Goal: Information Seeking & Learning: Understand process/instructions

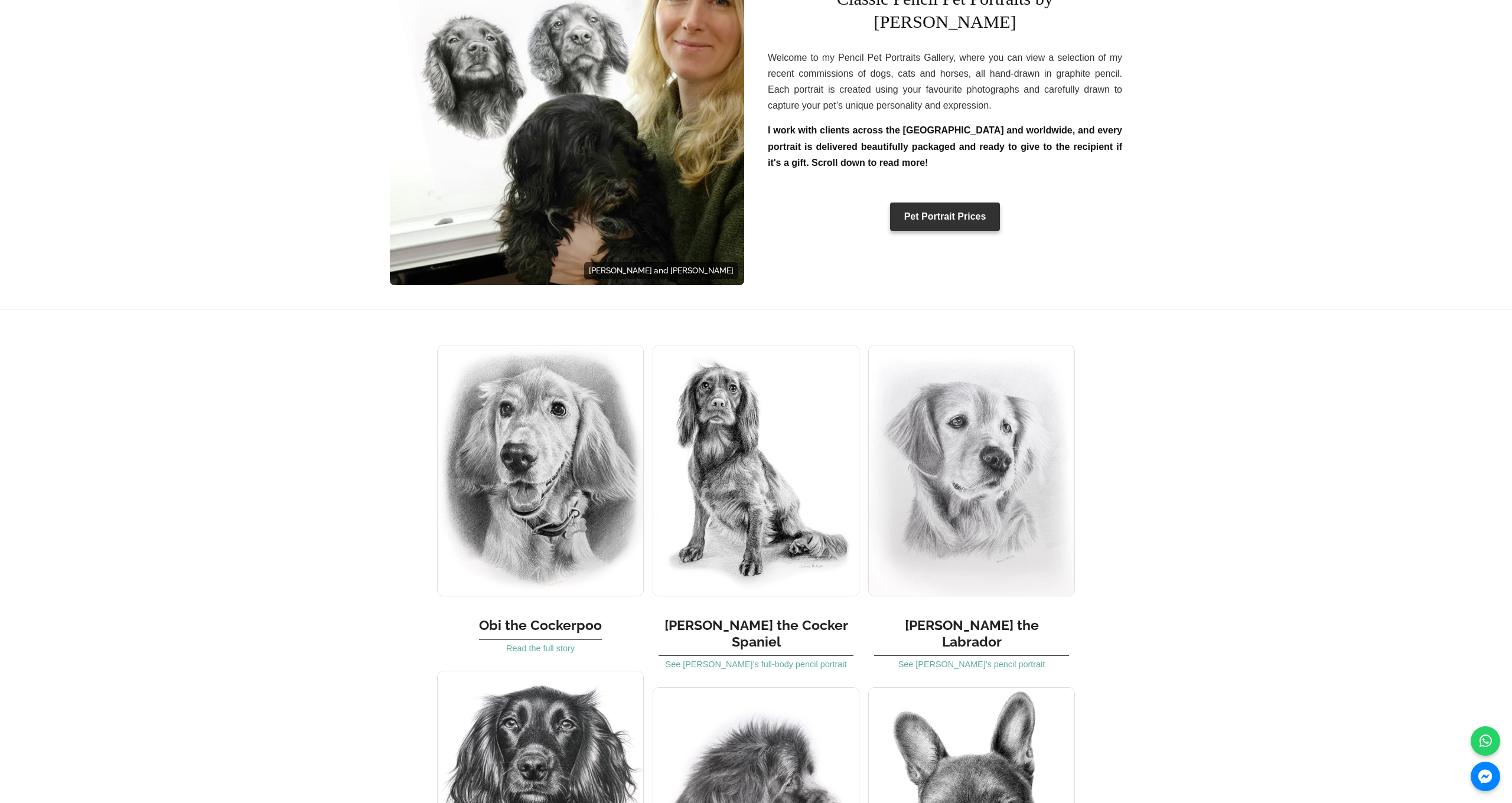
scroll to position [503, 0]
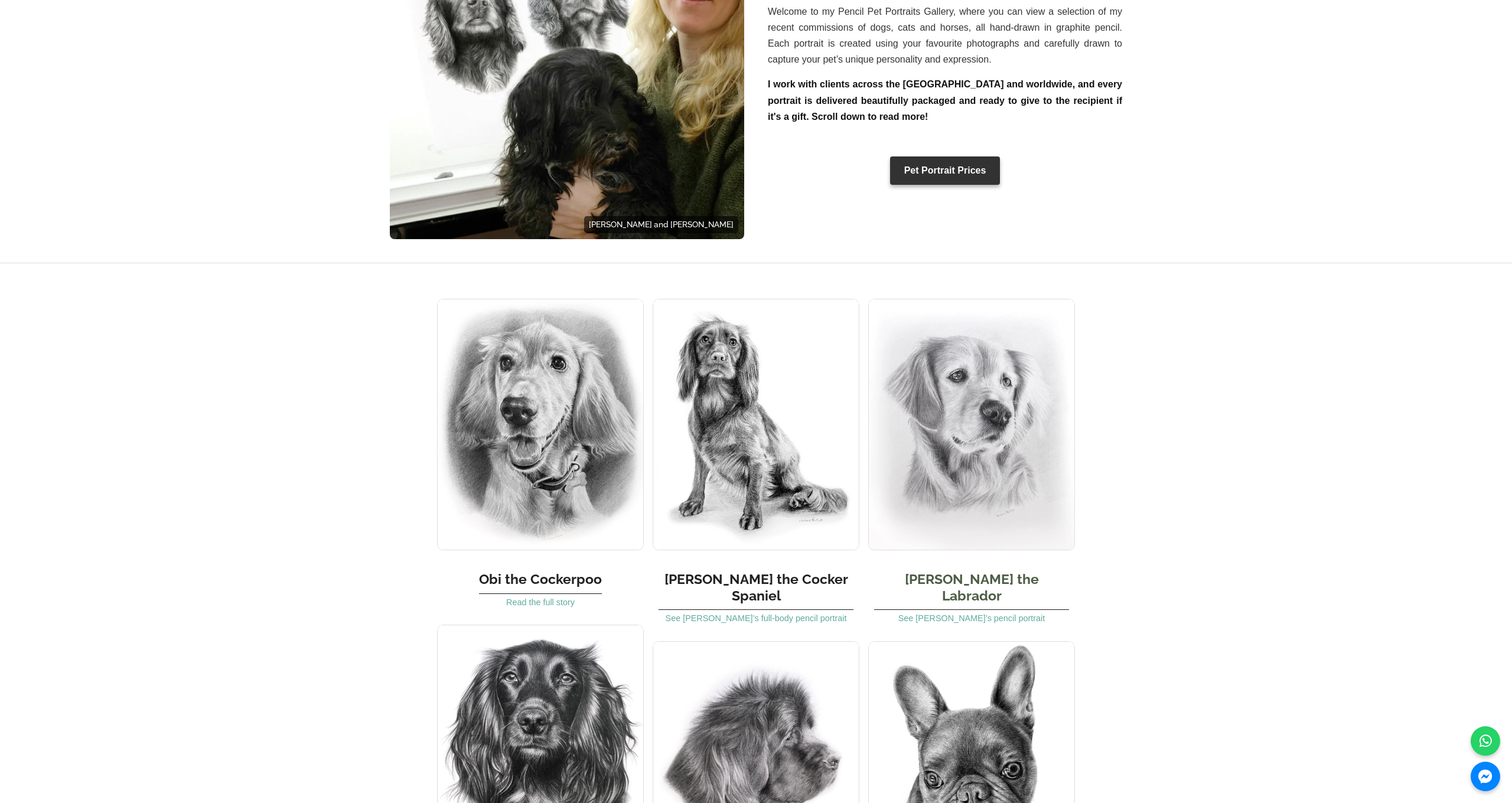
click at [979, 496] on img at bounding box center [971, 424] width 207 height 252
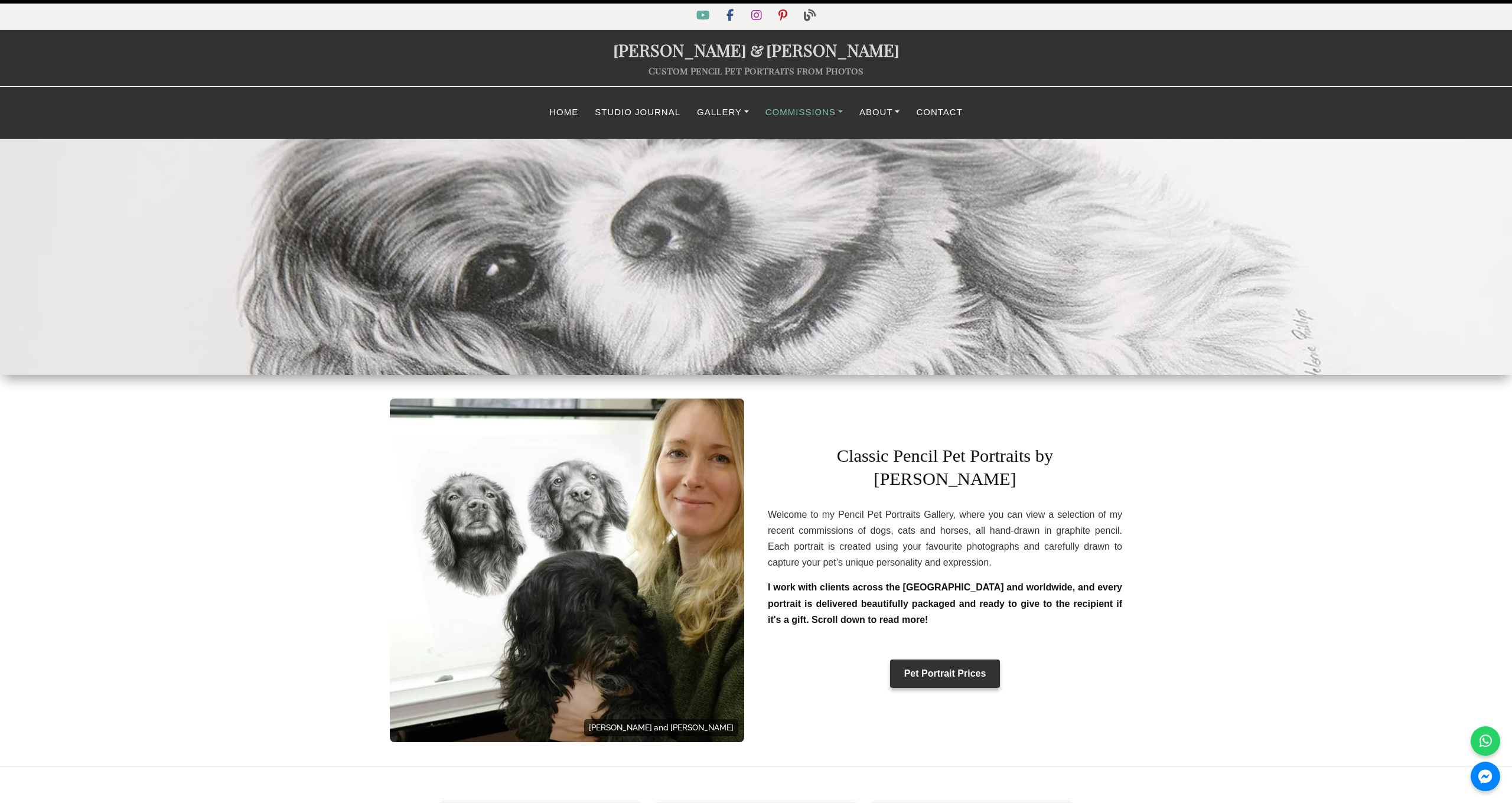
scroll to position [0, 0]
click at [781, 114] on link "Commissions" at bounding box center [804, 112] width 94 height 23
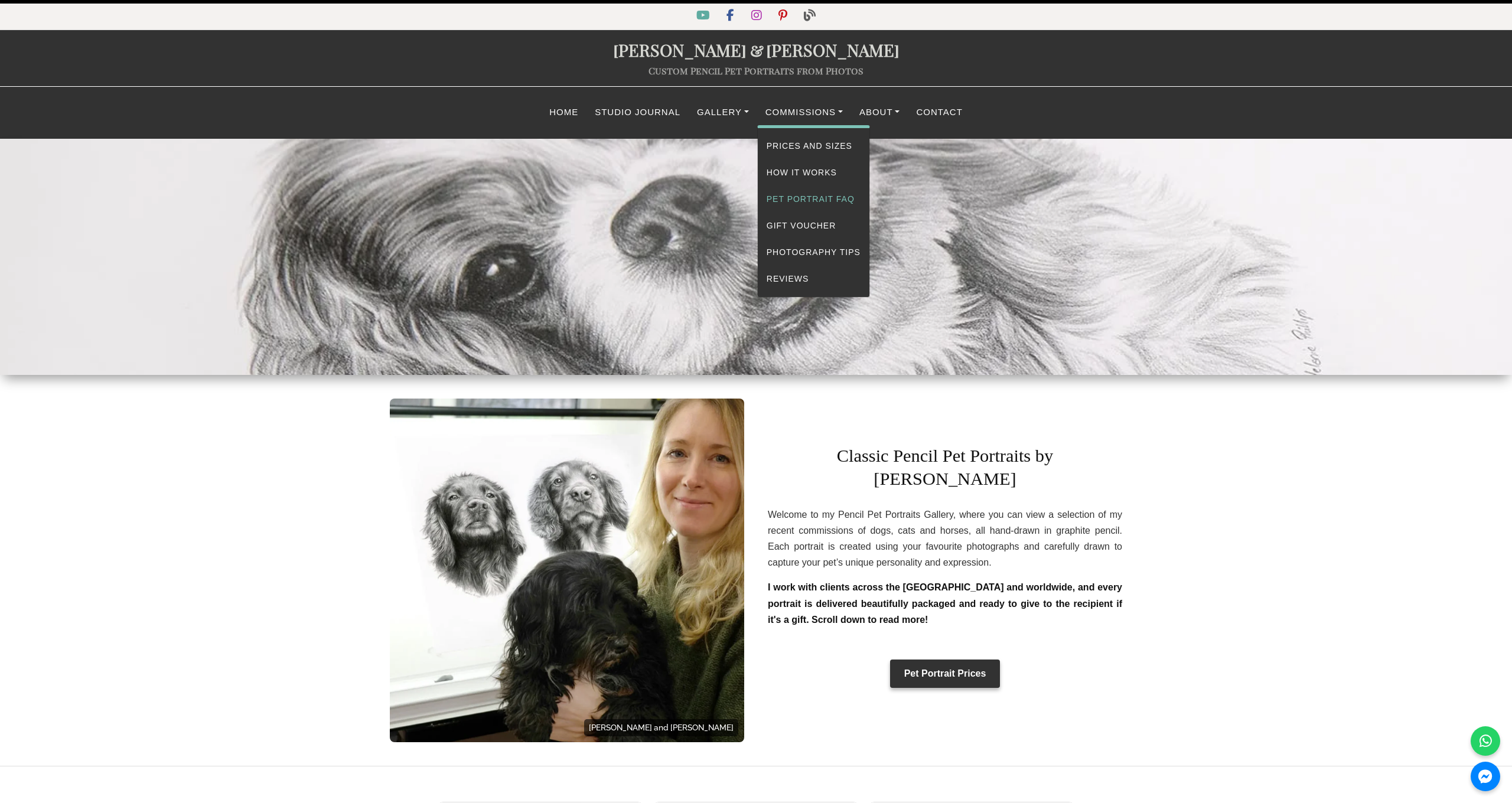
click at [796, 194] on link "Pet Portrait FAQ" at bounding box center [814, 200] width 112 height 27
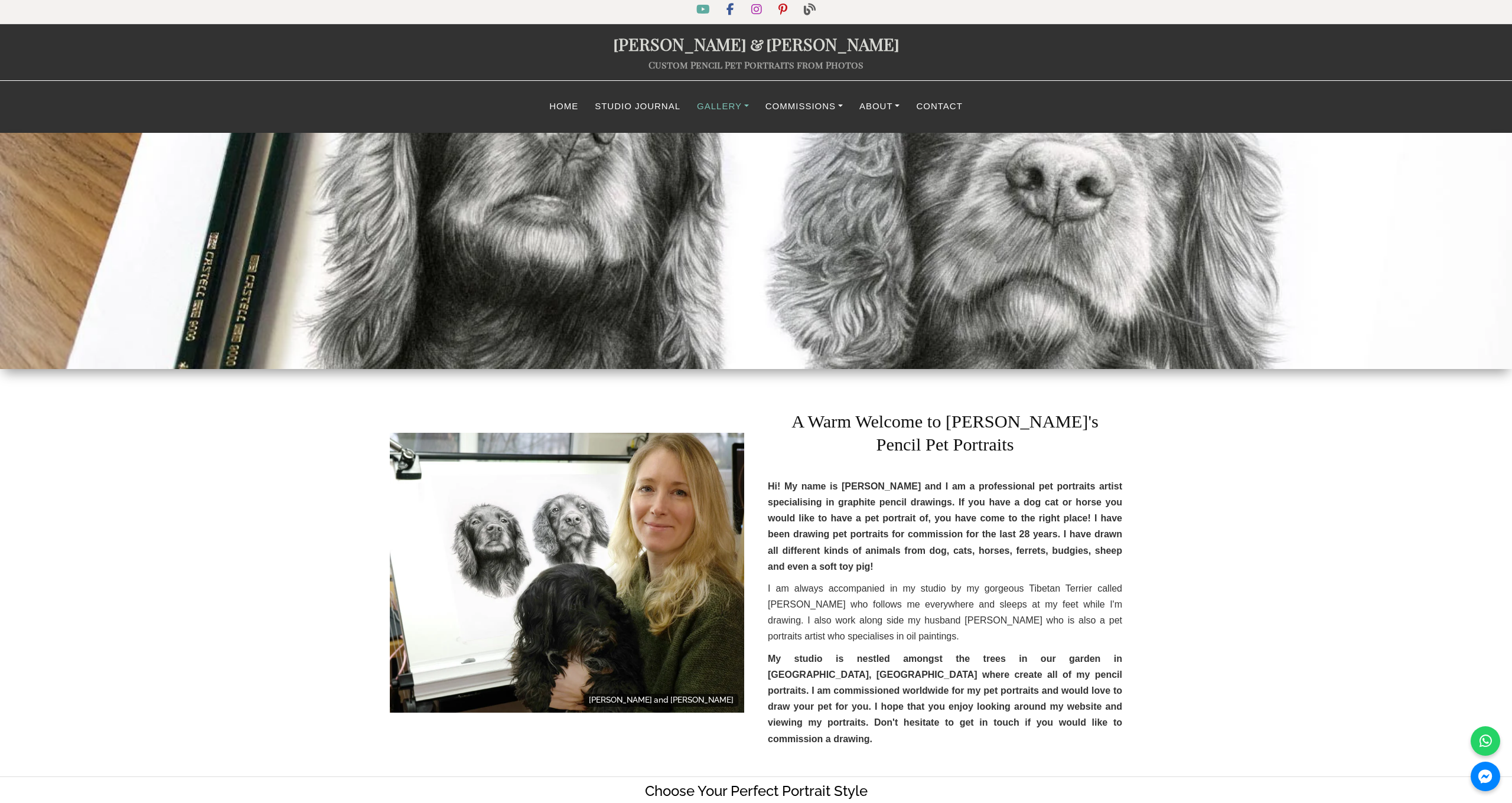
click at [733, 107] on link "Gallery" at bounding box center [723, 106] width 68 height 23
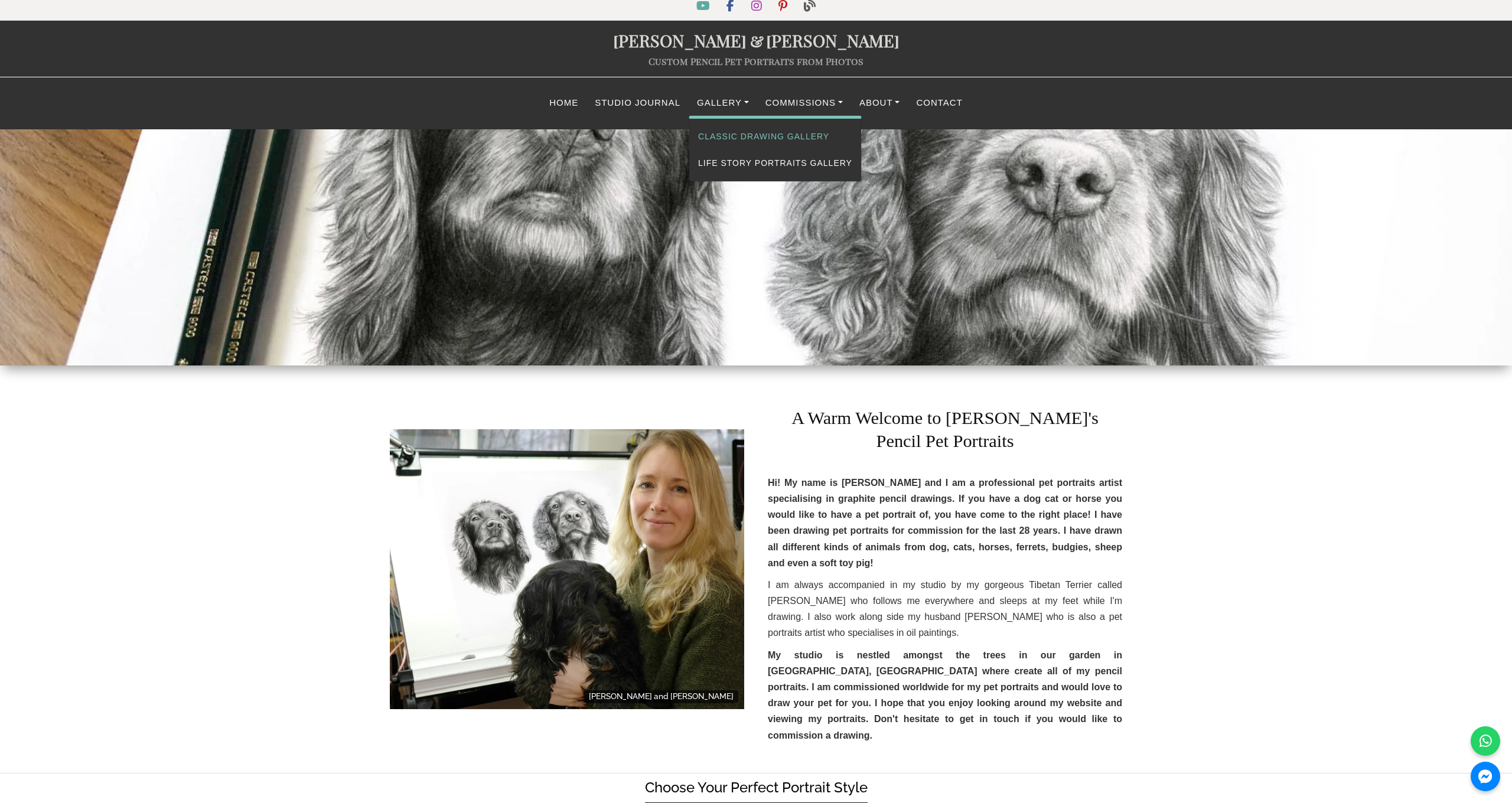
scroll to position [8, 1]
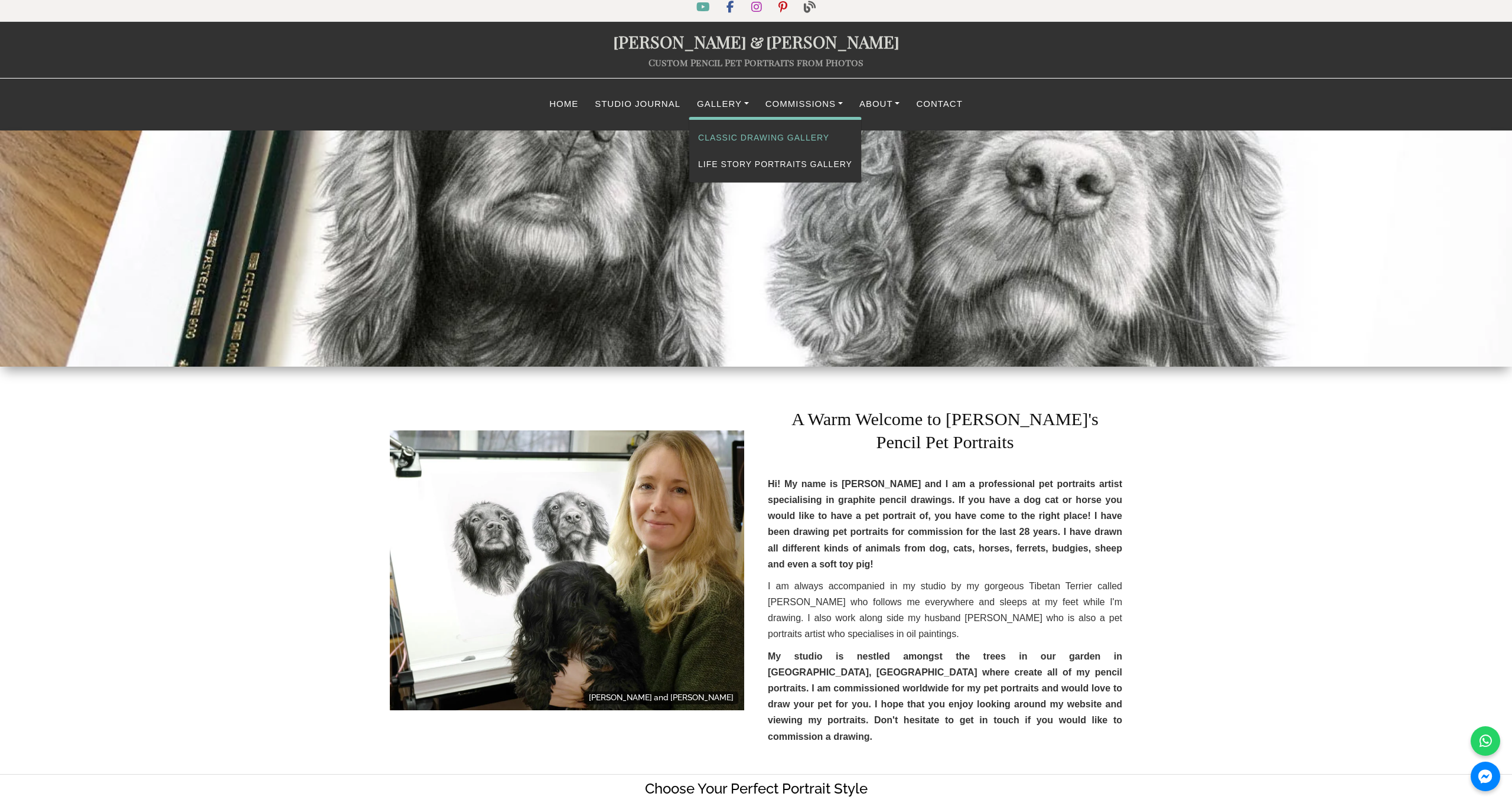
click at [744, 137] on link "Classic Drawing Gallery" at bounding box center [775, 138] width 172 height 27
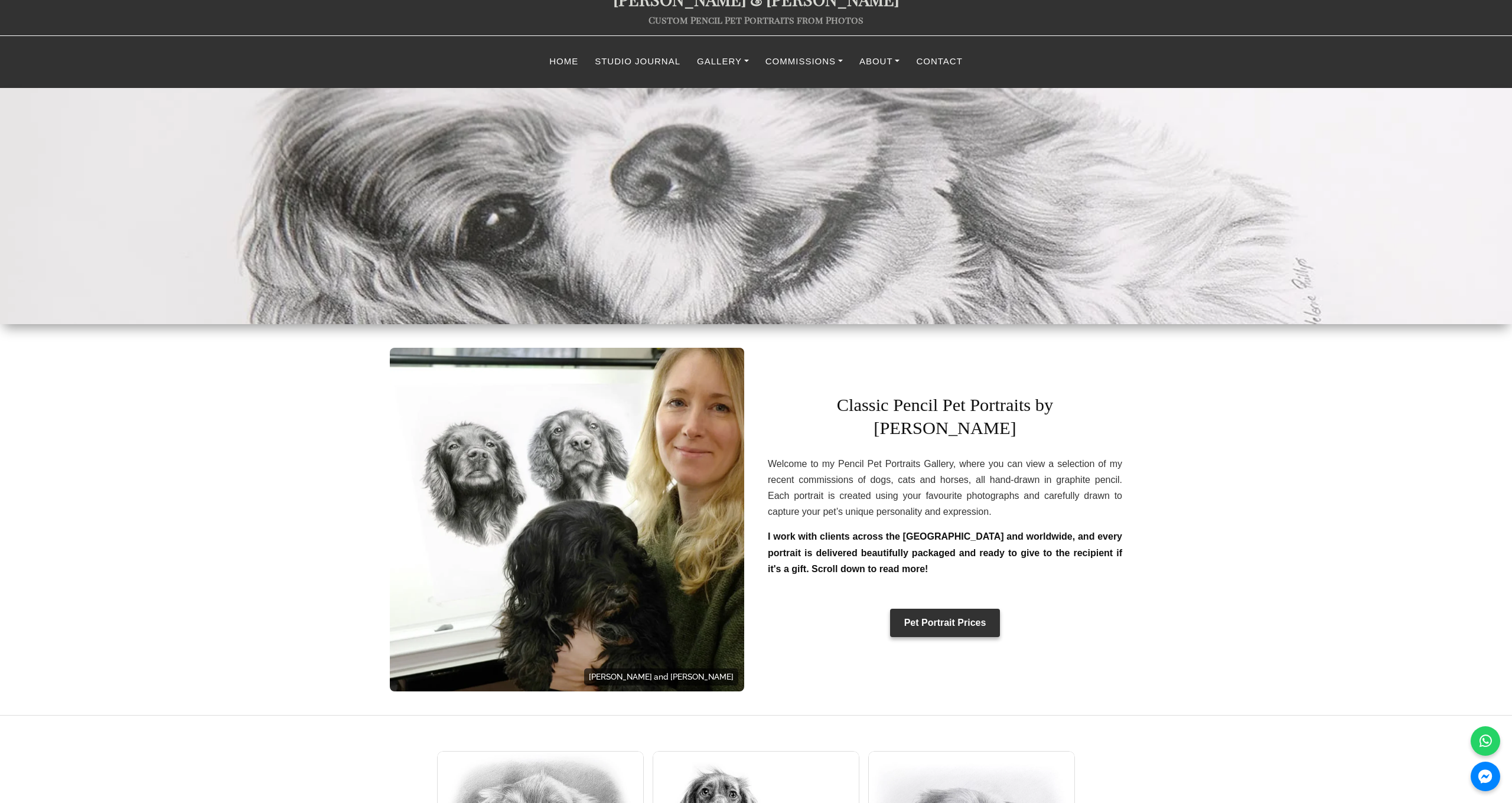
scroll to position [80, 0]
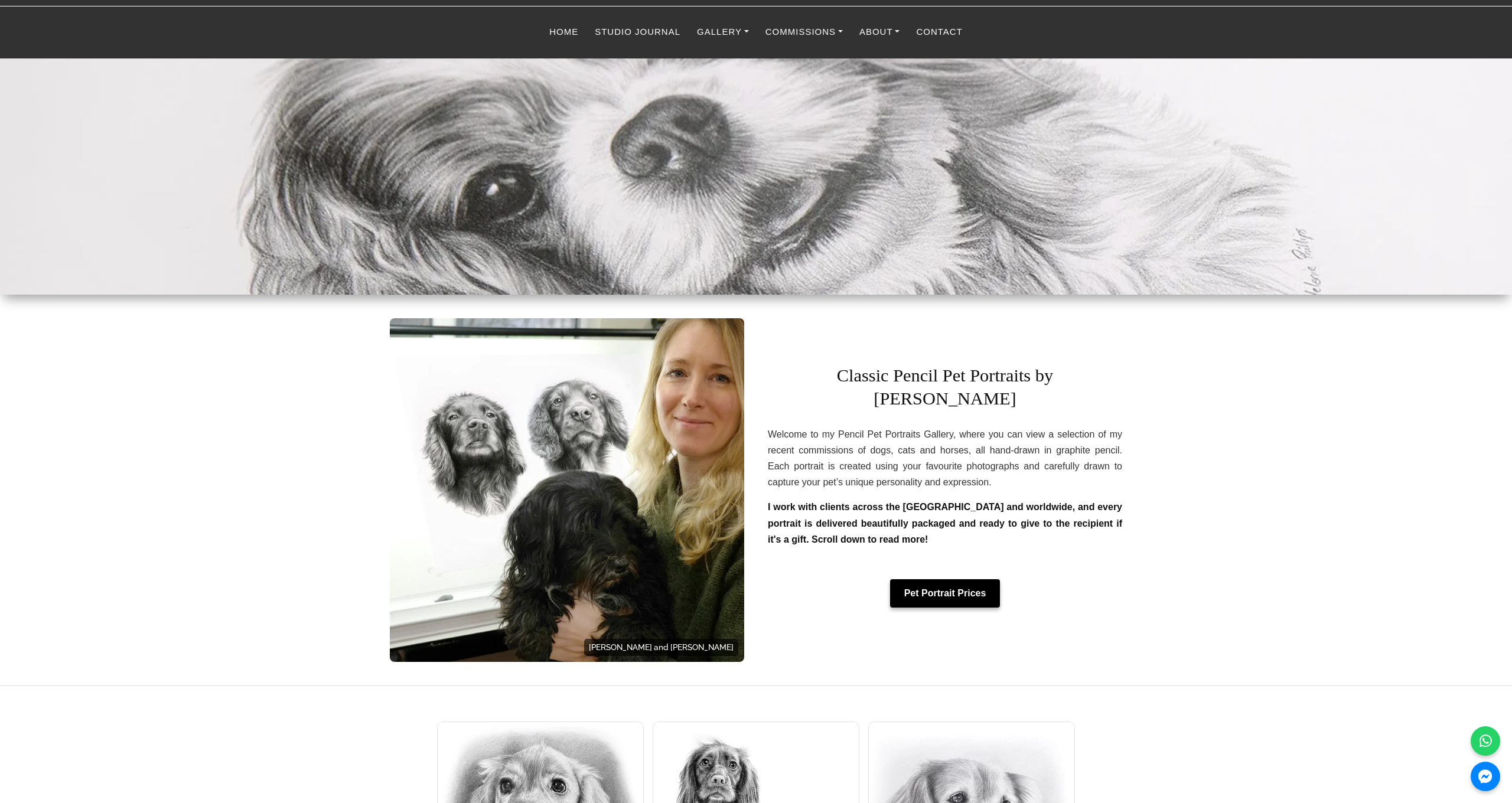
click at [942, 579] on link "Pet Portrait Prices" at bounding box center [945, 593] width 110 height 29
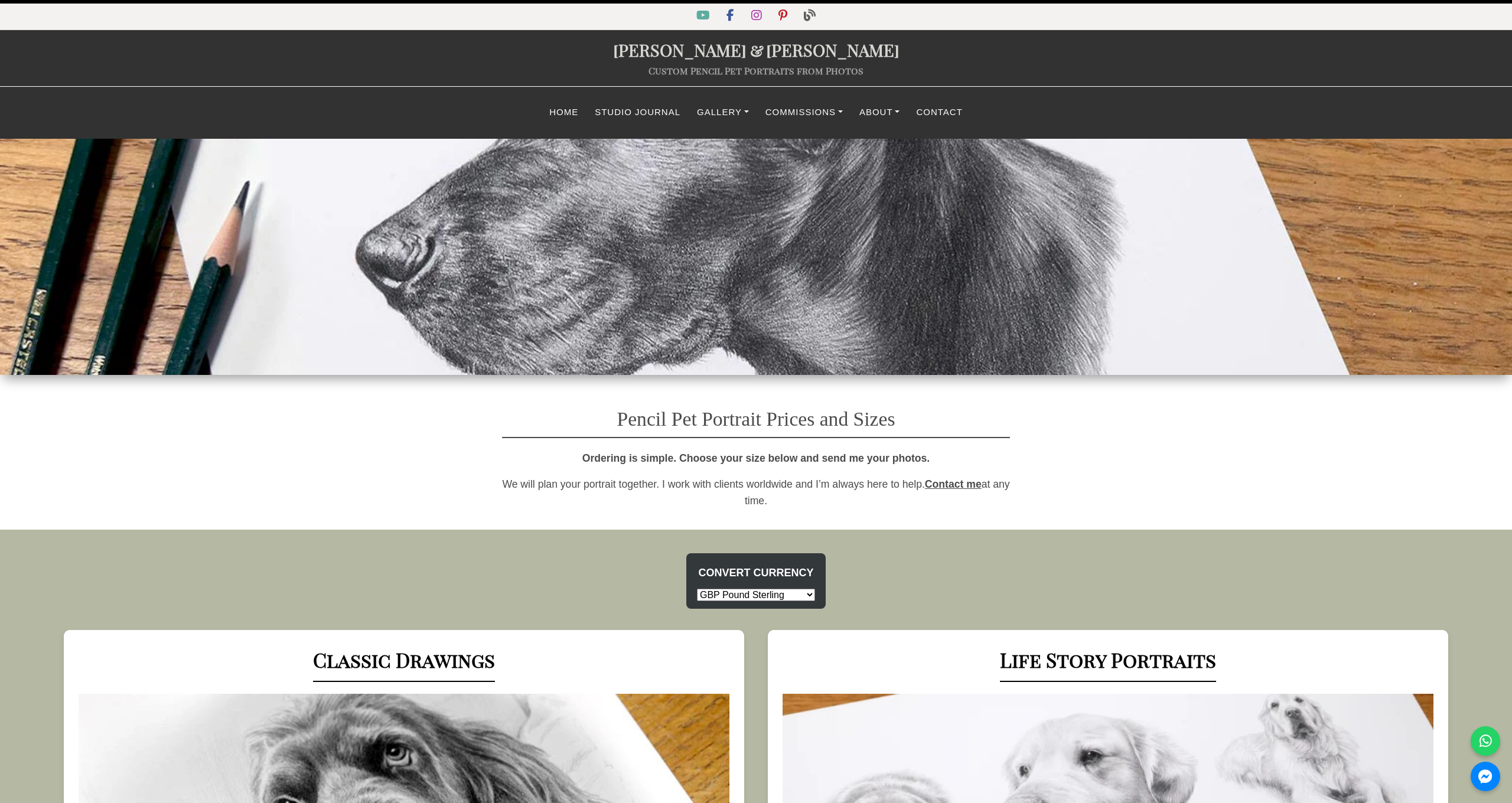
select select "GBP"
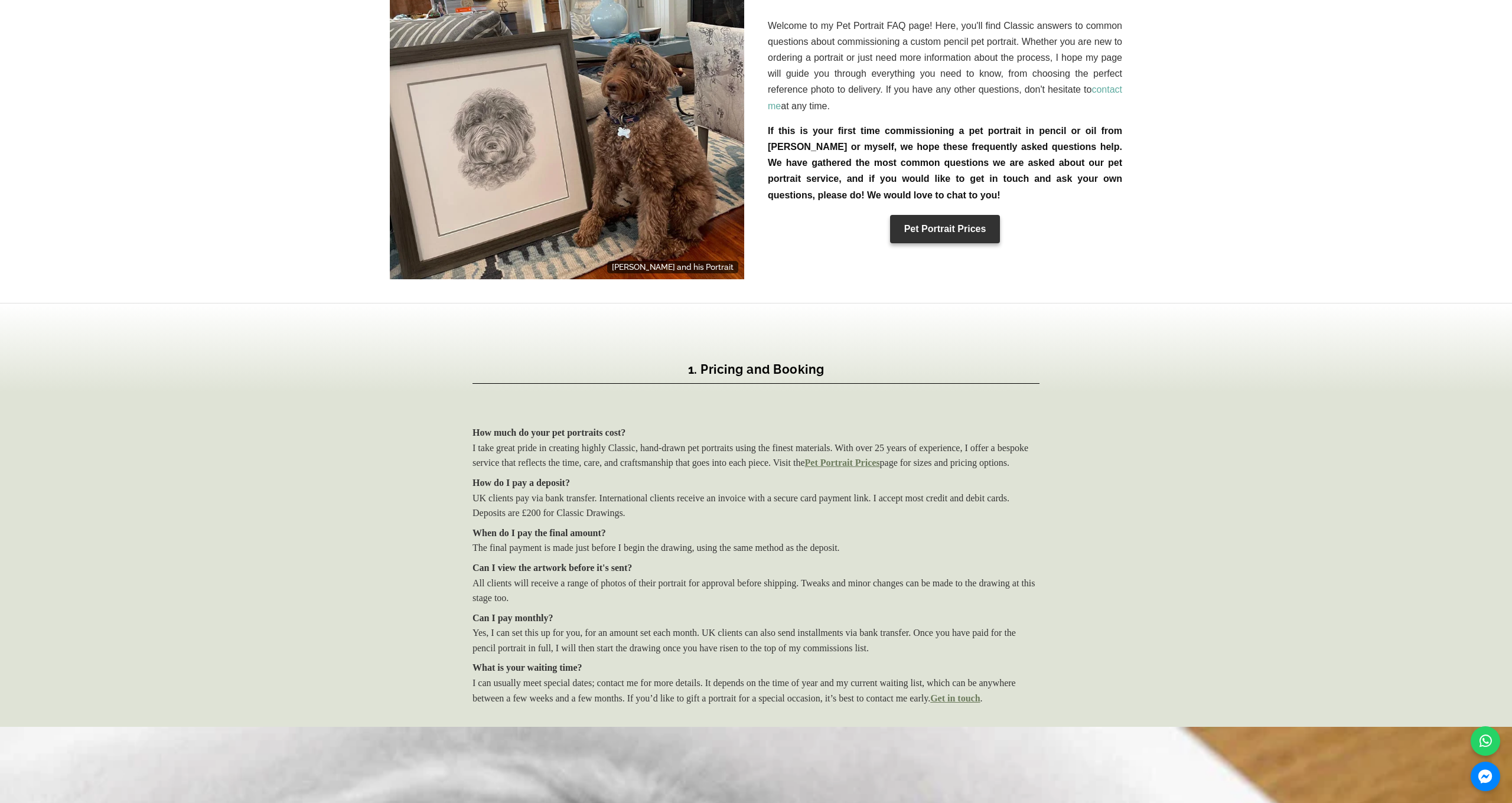
scroll to position [487, 0]
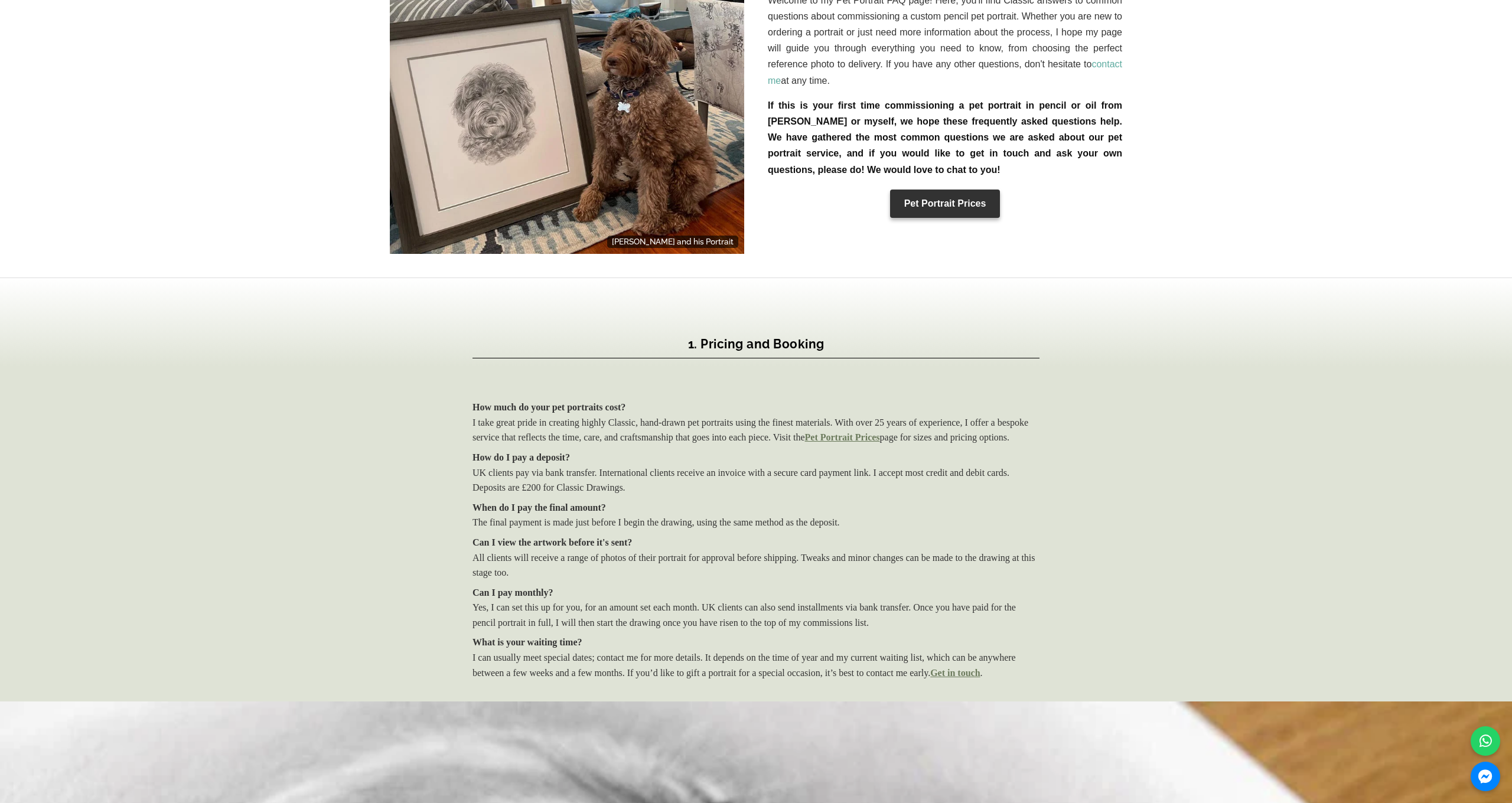
drag, startPoint x: 889, startPoint y: 564, endPoint x: 899, endPoint y: 584, distance: 22.4
click at [899, 580] on dd "All clients will receive a range of photos of their portrait for approval befor…" at bounding box center [756, 565] width 567 height 30
drag, startPoint x: 769, startPoint y: 613, endPoint x: 1006, endPoint y: 636, distance: 238.1
click at [1006, 630] on dd "Yes, I can set this up for you, for an amount set each month. UK clients can al…" at bounding box center [756, 615] width 567 height 30
drag, startPoint x: 589, startPoint y: 650, endPoint x: 625, endPoint y: 678, distance: 45.6
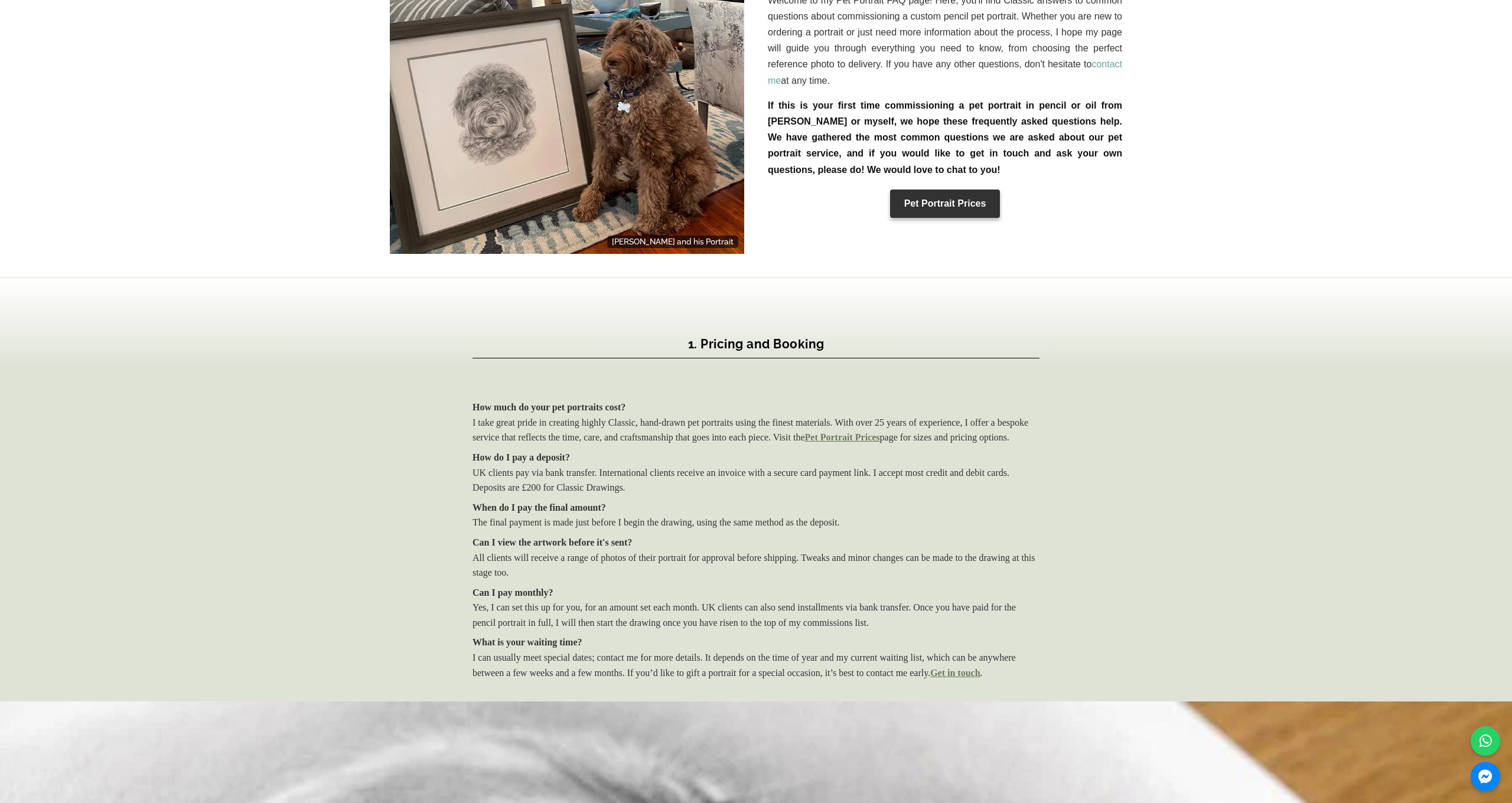
click at [625, 678] on dl "How much do your pet portraits cost? I take great pride in creating highly Clas…" at bounding box center [756, 540] width 567 height 280
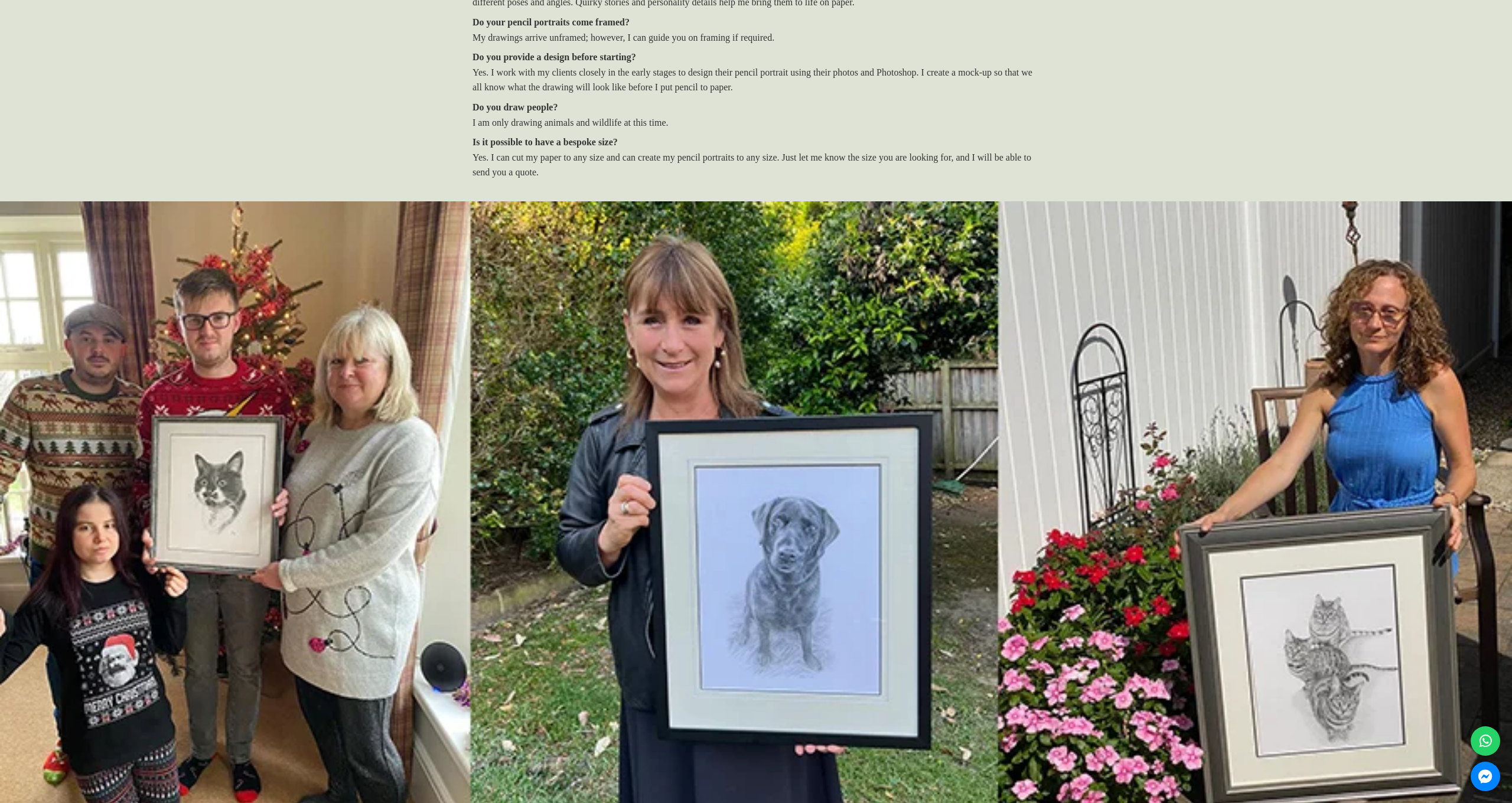
scroll to position [4104, 0]
